Goal: Task Accomplishment & Management: Manage account settings

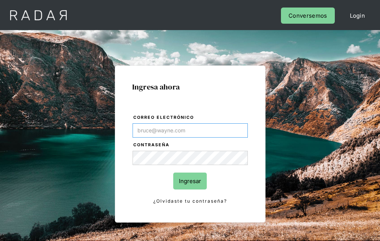
type input "[EMAIL_ADDRESS][PERSON_NAME][DOMAIN_NAME]"
click at [190, 181] on input "Ingresar" at bounding box center [189, 181] width 33 height 17
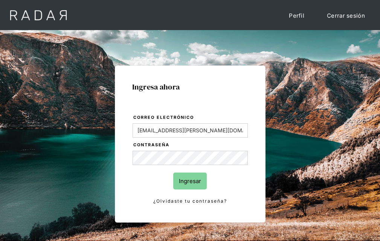
click at [190, 181] on input "Ingresar" at bounding box center [189, 181] width 33 height 17
